Goal: Task Accomplishment & Management: Manage account settings

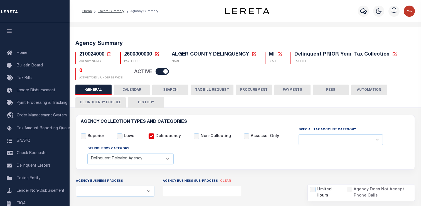
select select "1"
select select
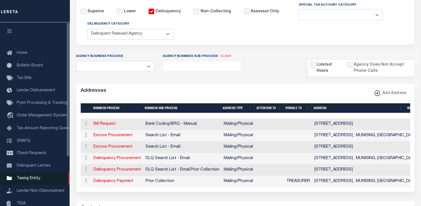
click at [30, 180] on span "Taxing Entity" at bounding box center [29, 178] width 24 height 4
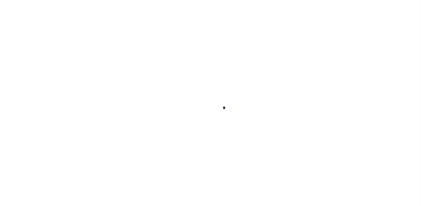
scroll to position [67, 0]
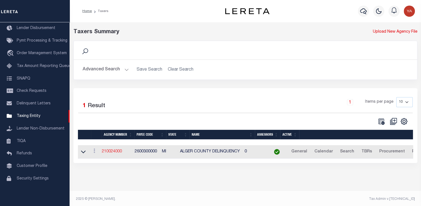
click at [115, 153] on link "210024000" at bounding box center [112, 151] width 20 height 4
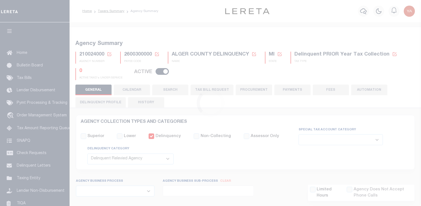
select select "1"
select select
select select "2022"
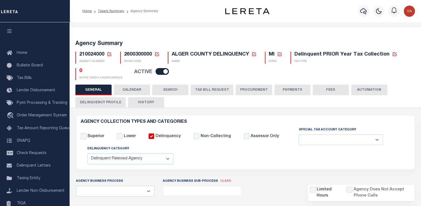
click at [103, 105] on button "Delinquency Profile" at bounding box center [100, 102] width 50 height 11
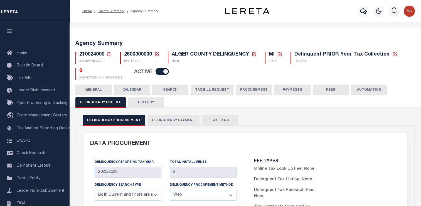
click at [165, 121] on button "Delinquency Payment" at bounding box center [174, 120] width 52 height 11
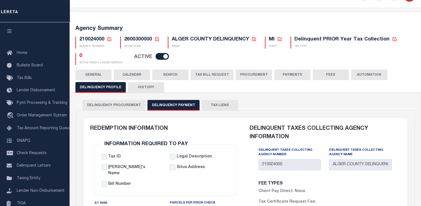
scroll to position [28, 0]
